Goal: Task Accomplishment & Management: Use online tool/utility

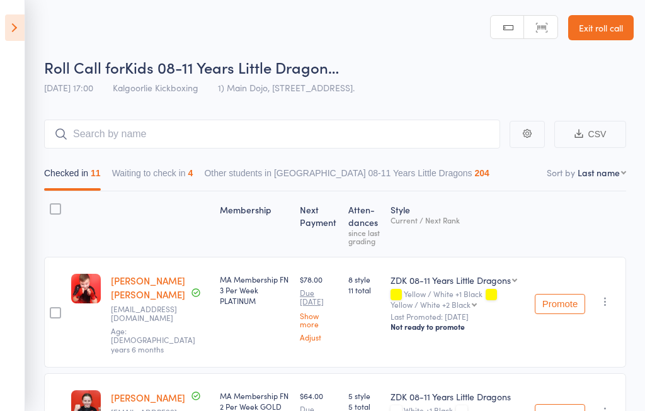
click at [13, 26] on icon at bounding box center [15, 27] width 20 height 26
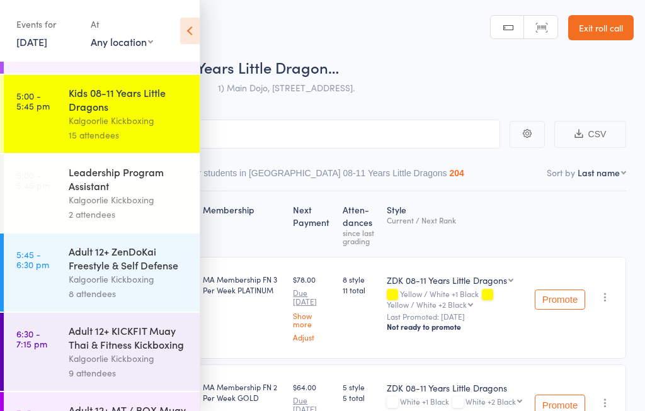
scroll to position [146, 0]
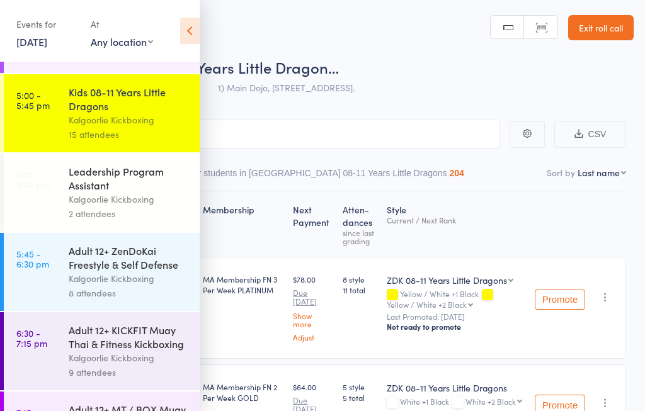
click at [80, 286] on div "Kalgoorlie Kickboxing" at bounding box center [129, 278] width 120 height 14
click at [74, 286] on div "Kalgoorlie Kickboxing" at bounding box center [129, 278] width 120 height 14
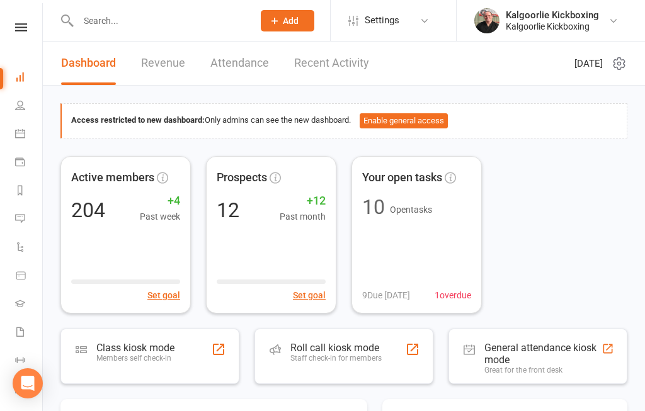
click at [327, 364] on div "Roll call kiosk mode Staff check-in for members" at bounding box center [335, 358] width 91 height 33
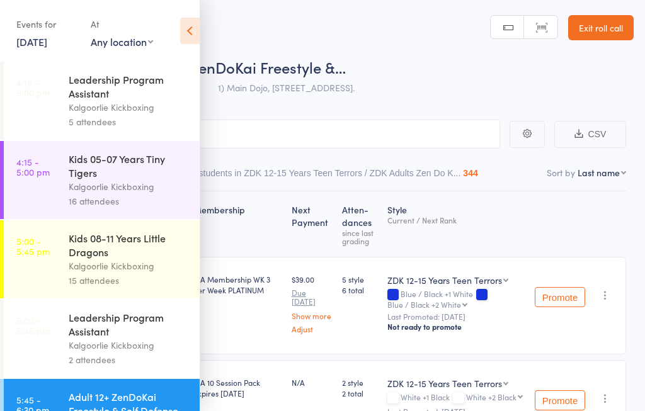
click at [189, 33] on icon at bounding box center [190, 31] width 20 height 26
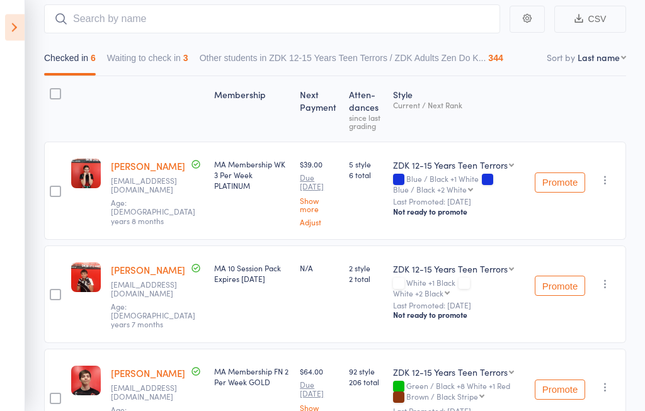
click at [150, 55] on button "Waiting to check in 3" at bounding box center [147, 61] width 81 height 29
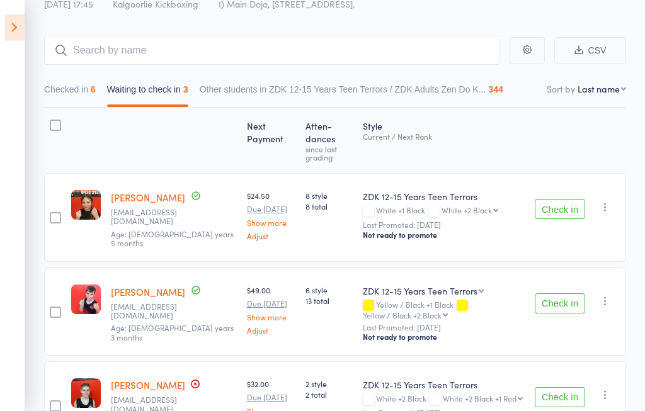
scroll to position [83, 0]
click at [74, 94] on button "Checked in 6" at bounding box center [70, 93] width 52 height 29
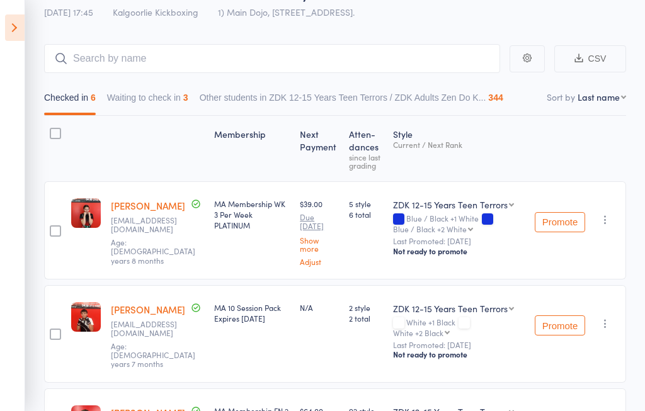
scroll to position [0, 0]
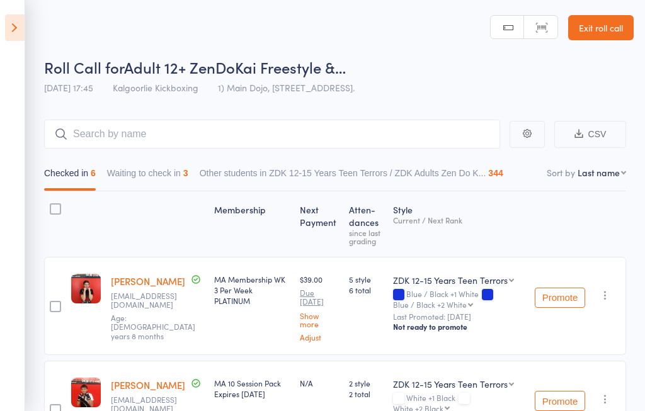
click at [17, 20] on icon at bounding box center [15, 27] width 20 height 26
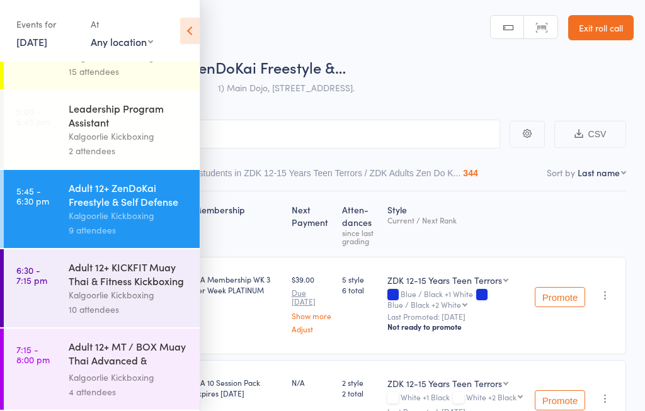
scroll to position [219, 0]
click at [180, 21] on icon at bounding box center [190, 31] width 20 height 26
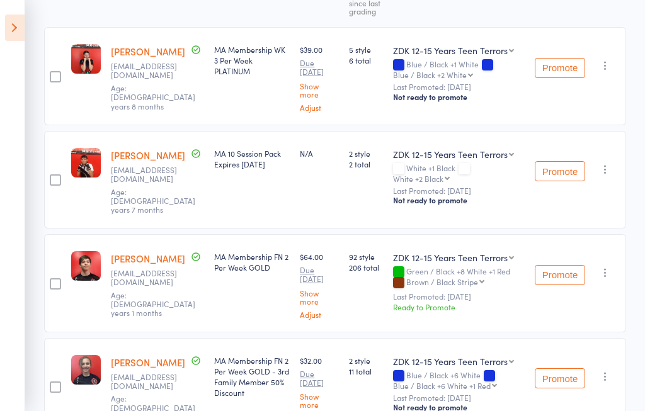
scroll to position [233, 0]
